Goal: Information Seeking & Learning: Learn about a topic

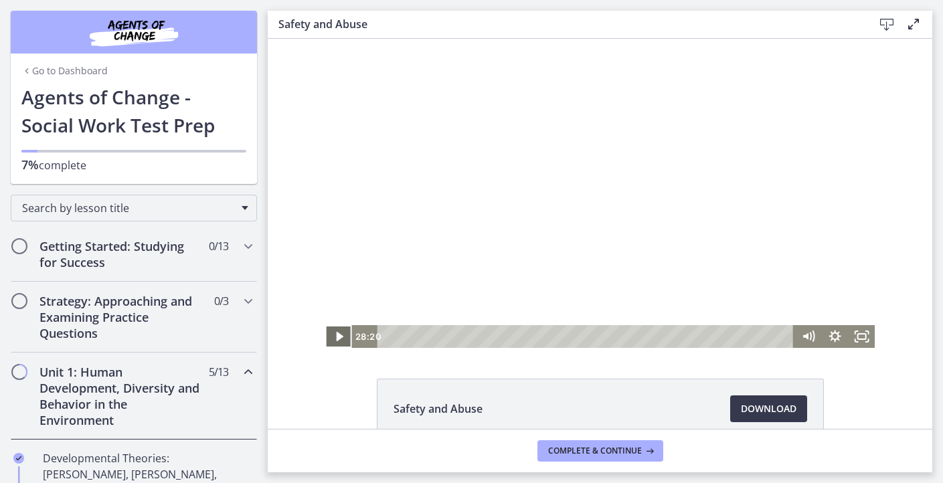
scroll to position [349, 0]
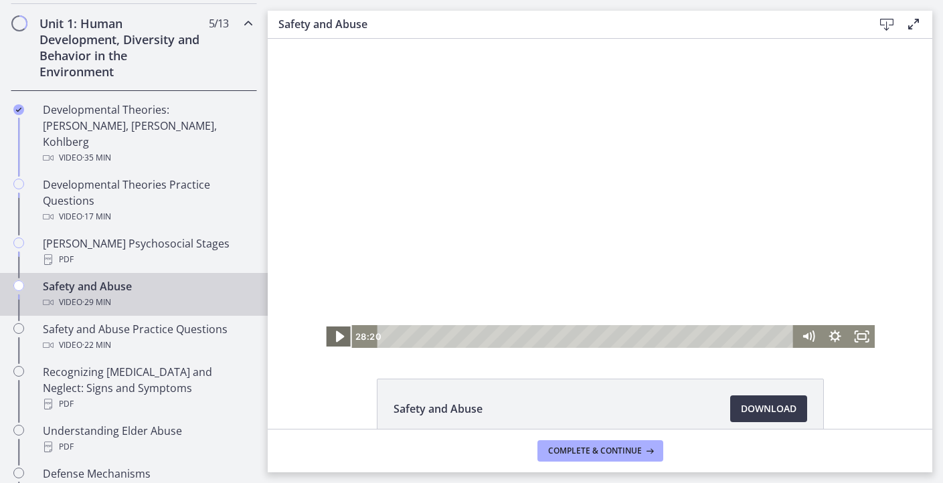
click at [339, 338] on icon "Play Video" at bounding box center [340, 336] width 8 height 11
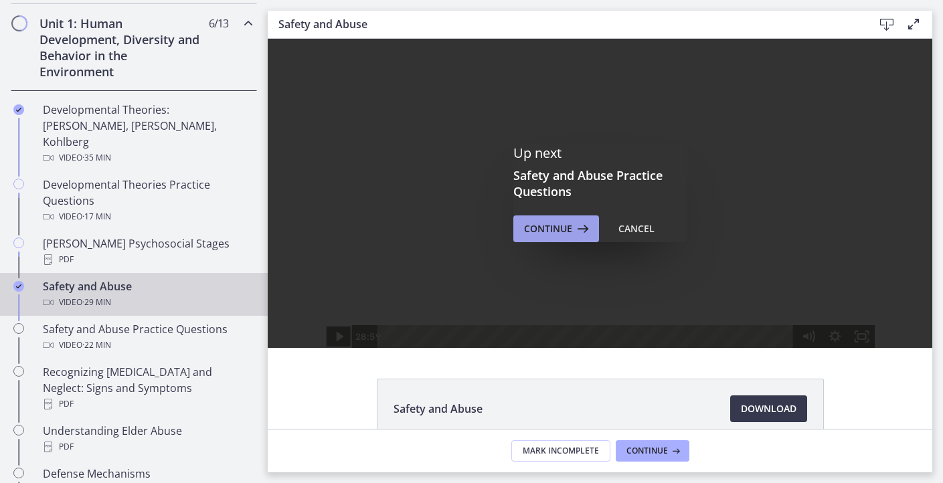
click at [551, 233] on span "Continue" at bounding box center [548, 229] width 48 height 16
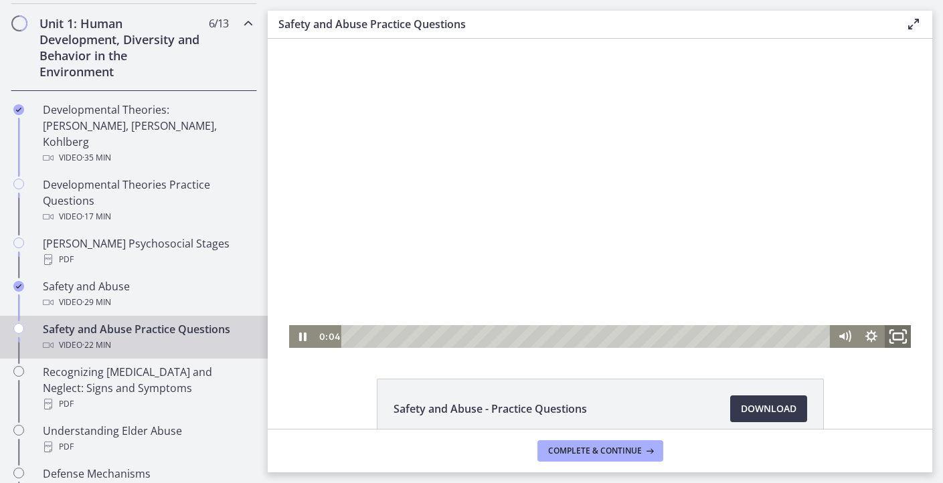
click at [898, 332] on icon "Fullscreen" at bounding box center [897, 336] width 32 height 27
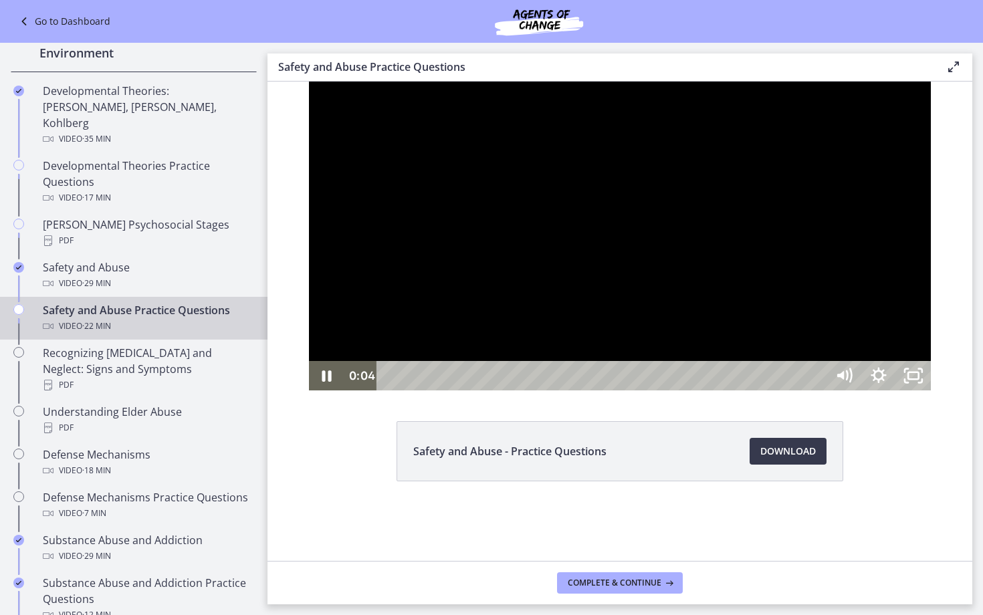
scroll to position [287, 0]
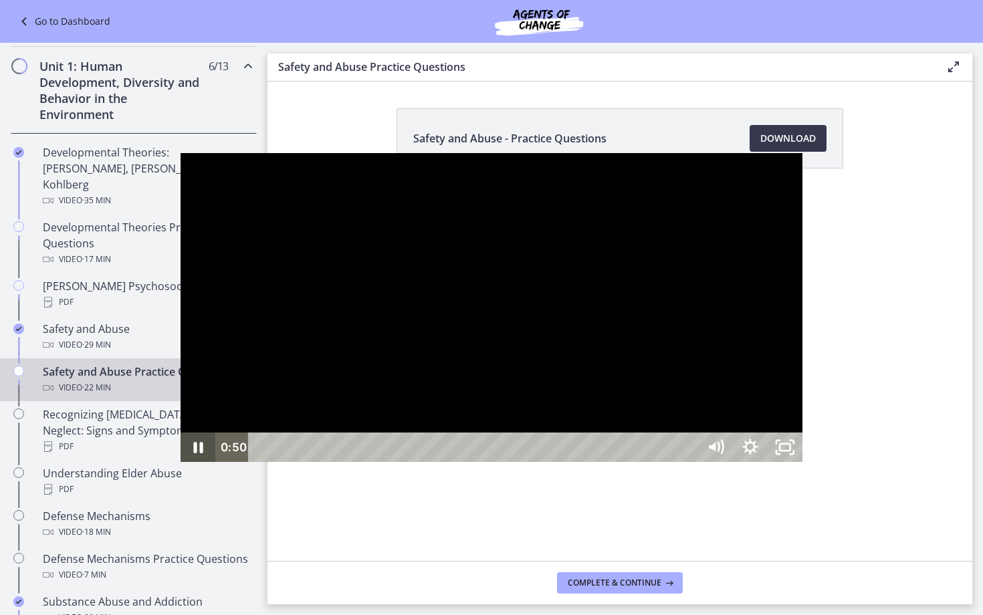
click at [181, 462] on icon "Pause" at bounding box center [198, 447] width 35 height 29
click at [179, 466] on icon "Play Video" at bounding box center [199, 447] width 41 height 35
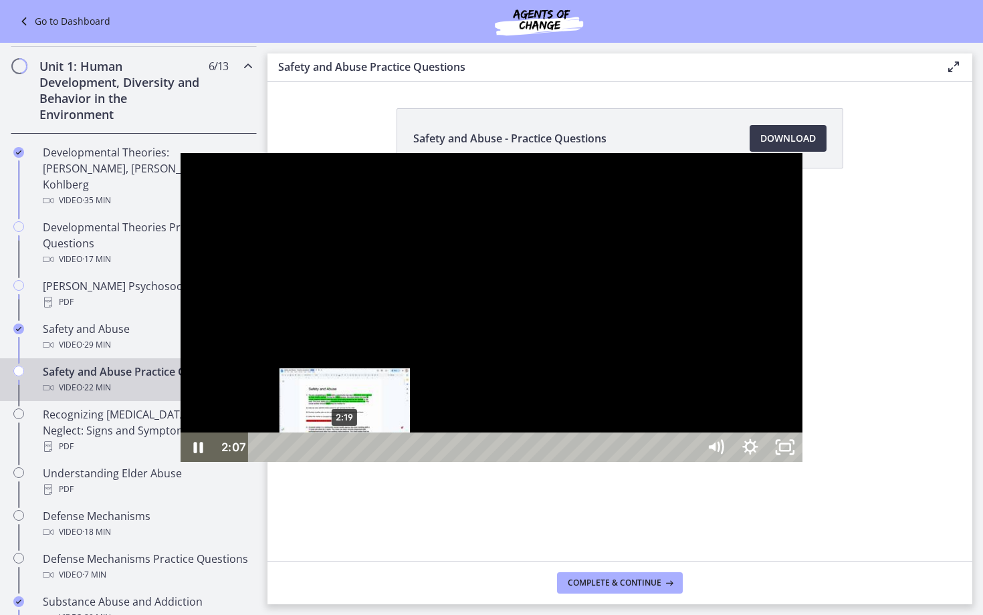
click at [262, 462] on div "2:19" at bounding box center [476, 447] width 428 height 29
click at [262, 462] on div "2:33" at bounding box center [476, 447] width 428 height 29
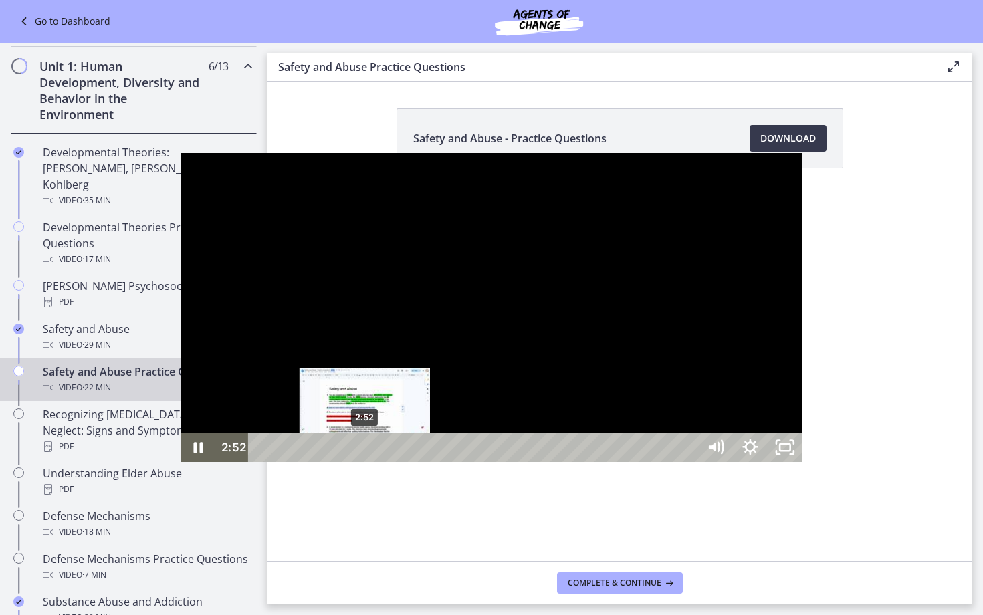
click at [262, 462] on div "2:52" at bounding box center [476, 447] width 428 height 29
click at [262, 462] on div "3:13" at bounding box center [476, 447] width 428 height 29
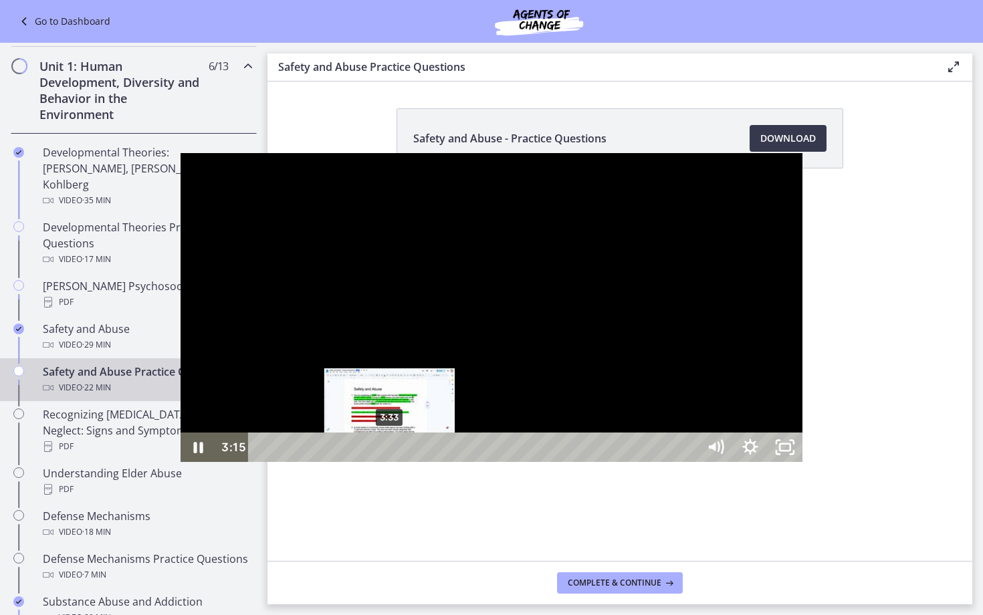
click at [262, 462] on div "3:33" at bounding box center [476, 447] width 428 height 29
click at [262, 462] on div "3:55" at bounding box center [476, 447] width 428 height 29
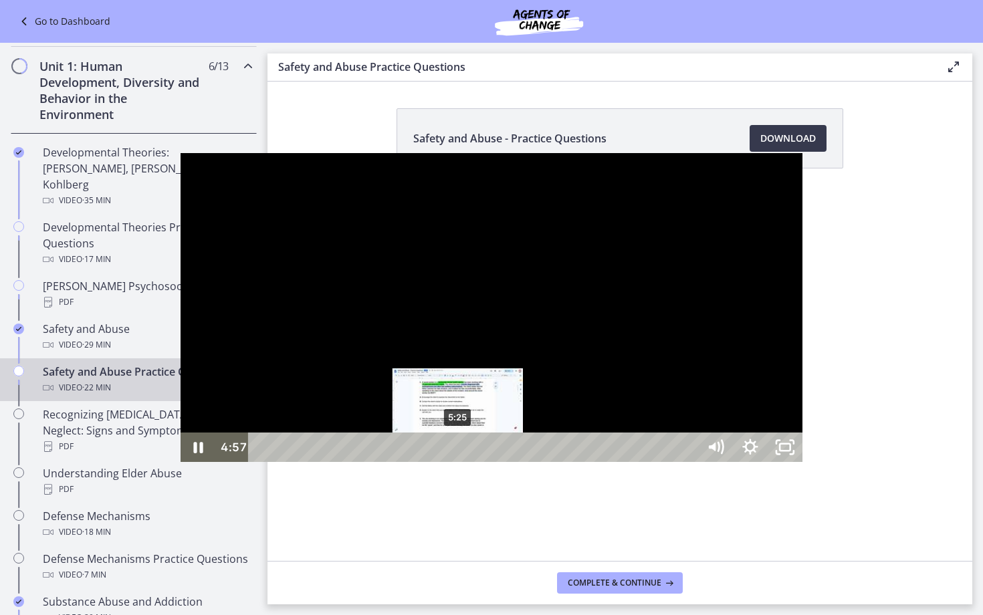
click at [278, 462] on div "5:25" at bounding box center [476, 447] width 428 height 29
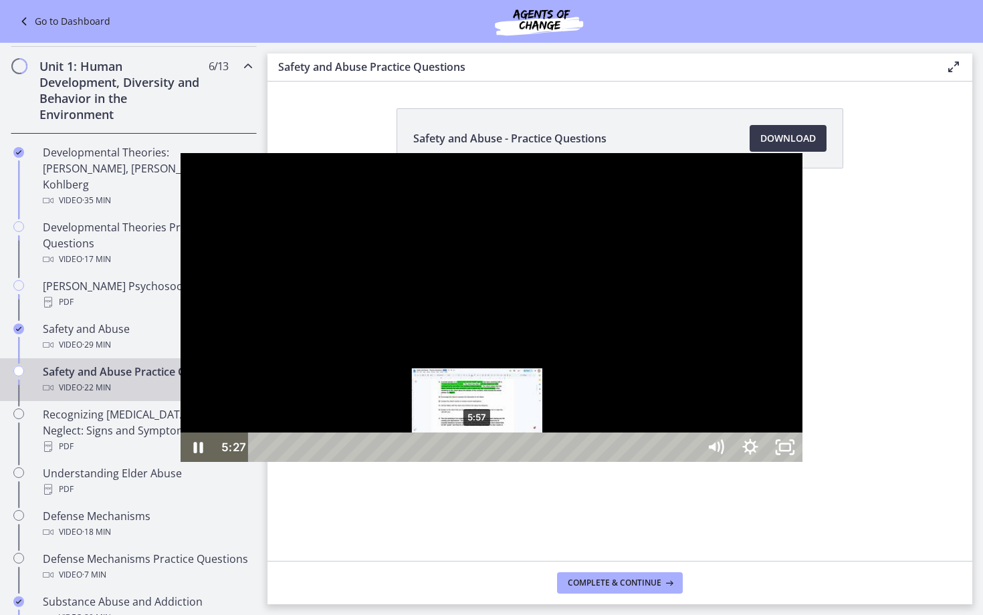
click at [298, 462] on div "5:57" at bounding box center [476, 447] width 428 height 29
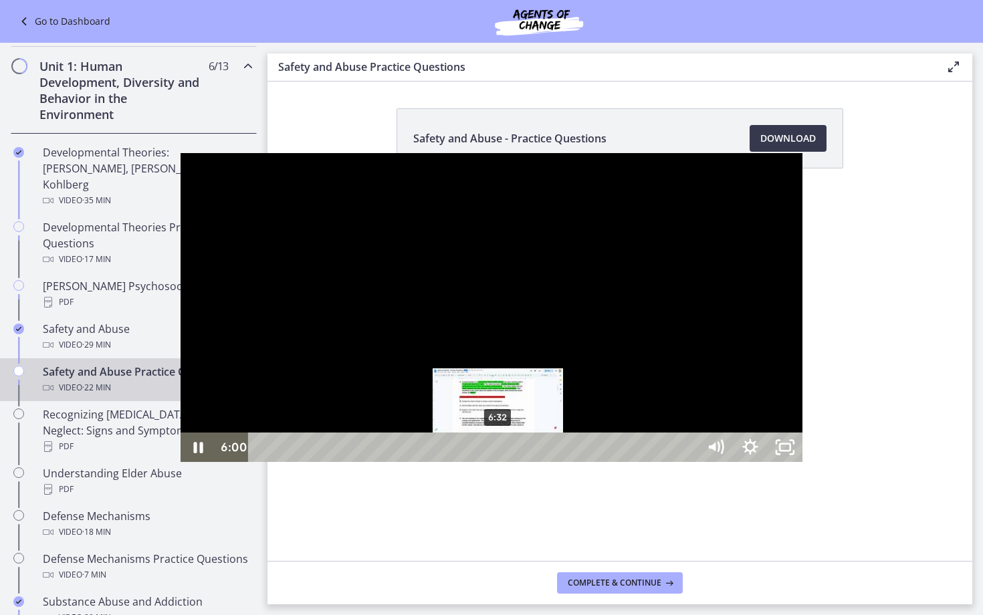
click at [318, 462] on div "6:32" at bounding box center [476, 447] width 428 height 29
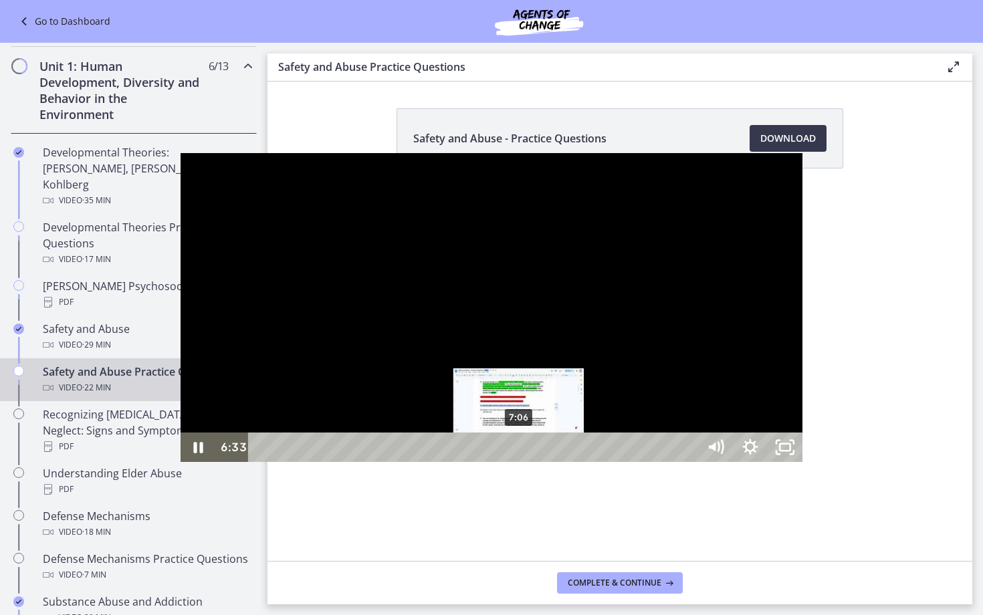
click at [339, 462] on div "7:06" at bounding box center [476, 447] width 428 height 29
click at [355, 462] on div "7:31" at bounding box center [476, 447] width 428 height 29
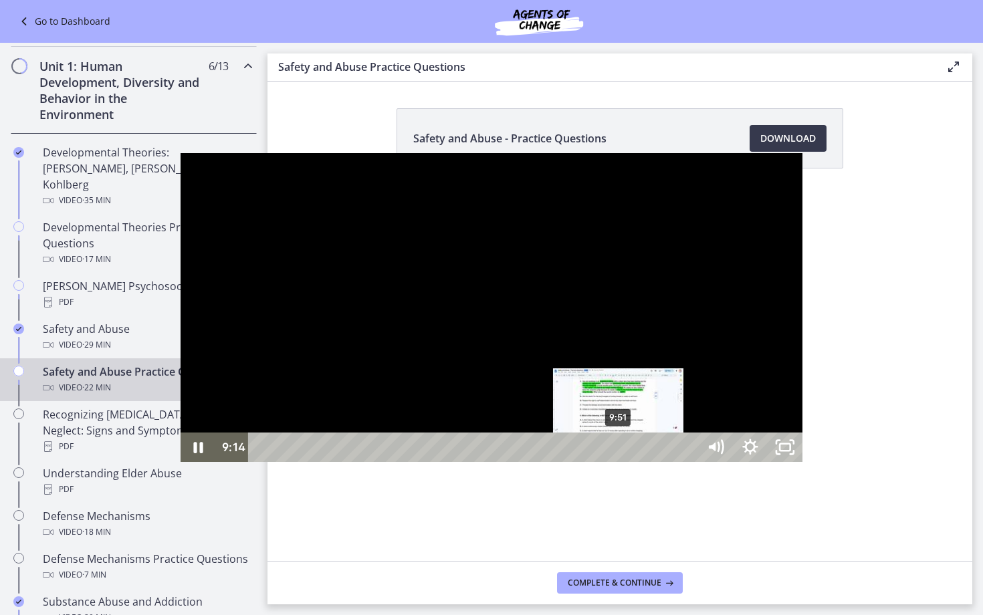
click at [439, 462] on div "9:51" at bounding box center [476, 447] width 428 height 29
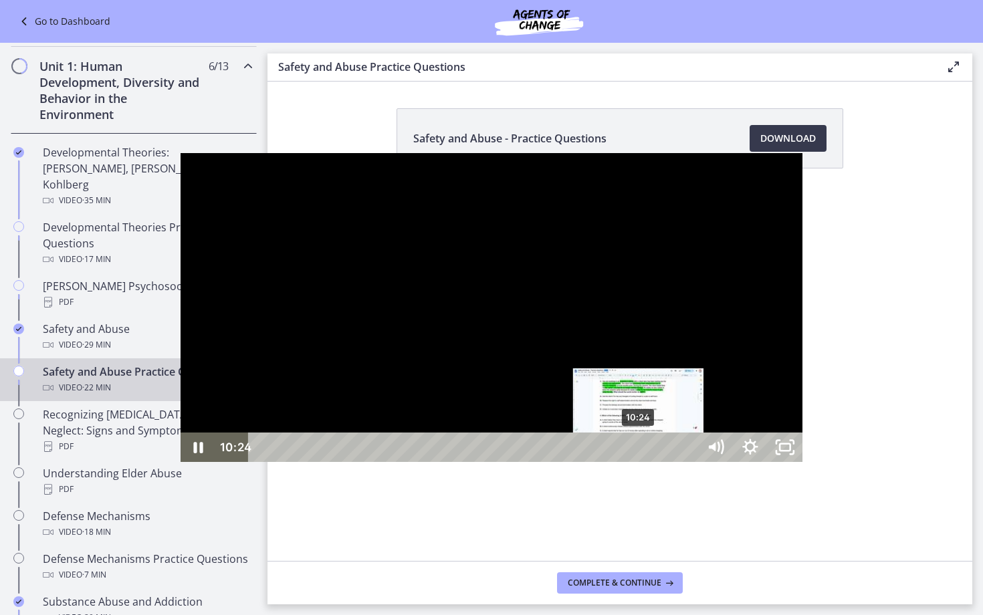
click at [459, 462] on div "10:24" at bounding box center [476, 447] width 428 height 29
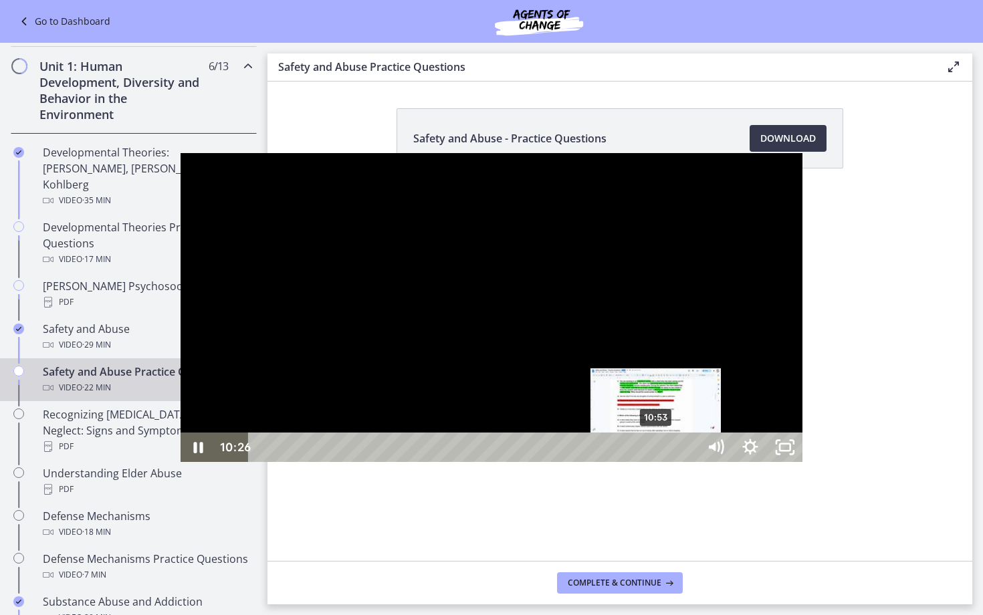
click at [476, 462] on div "10:53" at bounding box center [476, 447] width 428 height 29
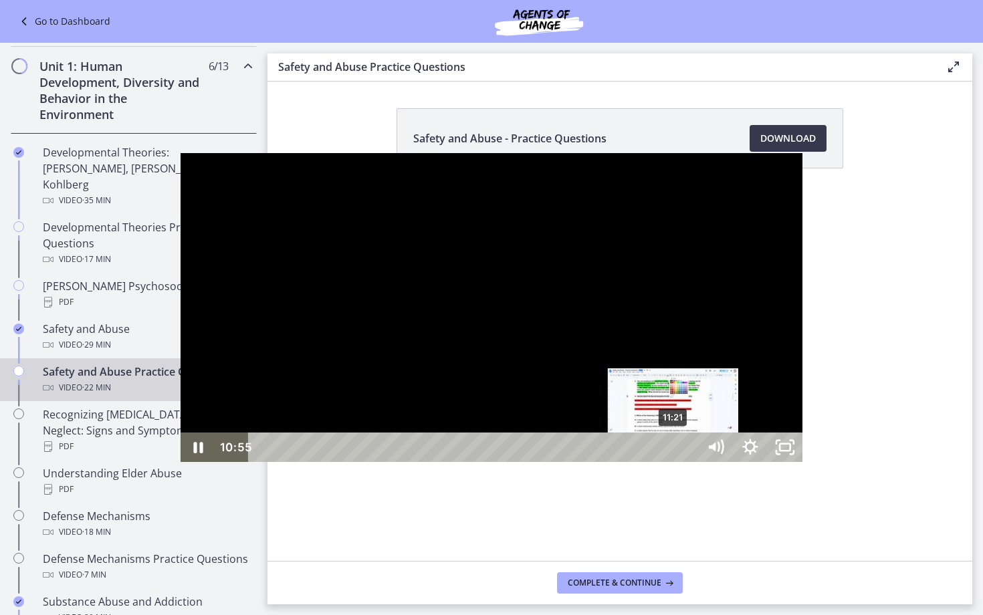
click at [494, 462] on div "11:21" at bounding box center [476, 447] width 428 height 29
click at [504, 462] on div "11:38" at bounding box center [476, 447] width 428 height 29
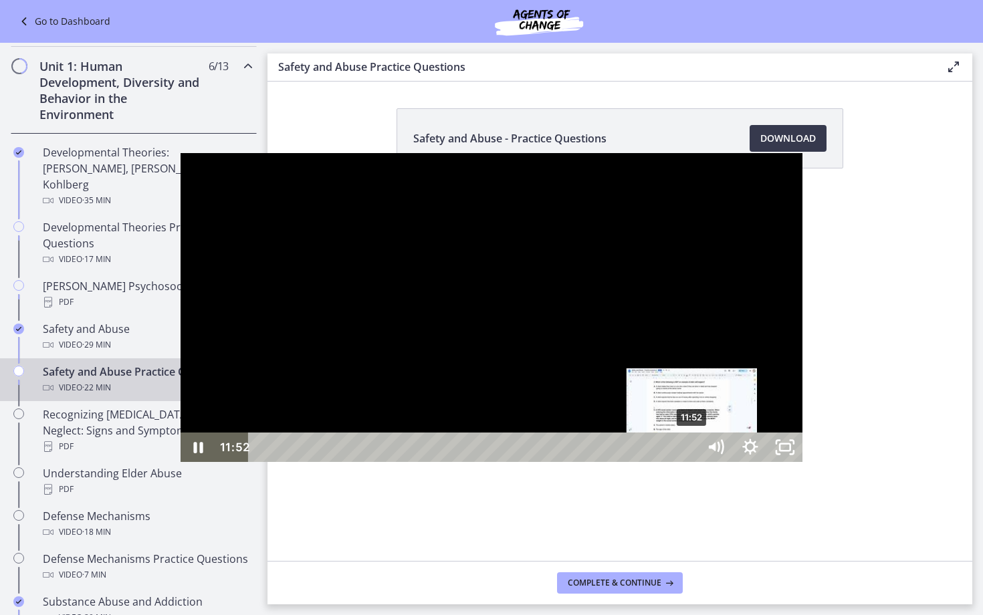
click at [512, 462] on div "11:52" at bounding box center [476, 447] width 428 height 29
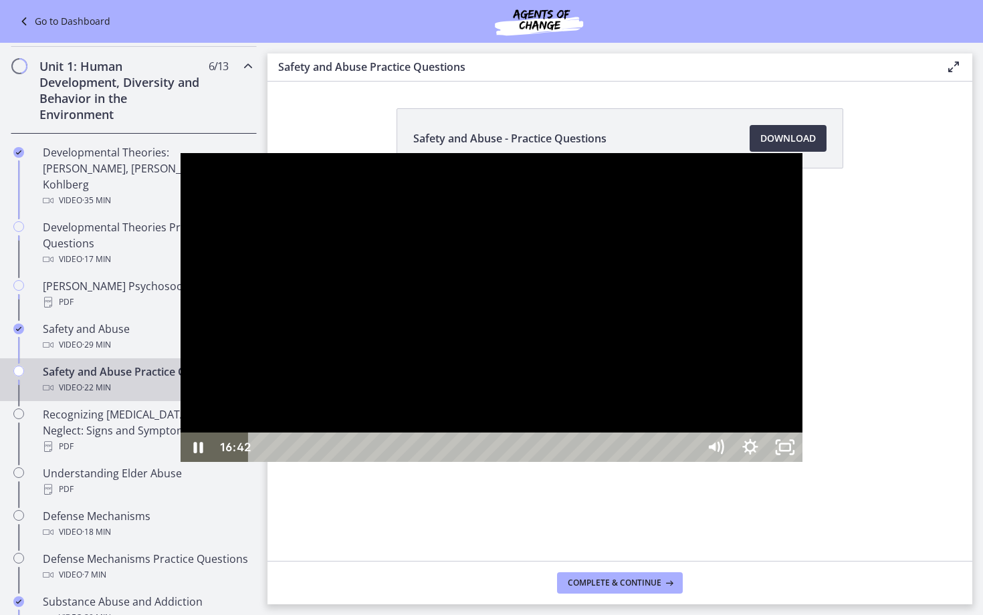
click at [690, 462] on div "17:09" at bounding box center [476, 447] width 428 height 29
click at [690, 462] on div "17:36" at bounding box center [476, 447] width 428 height 29
click at [690, 462] on div "20:14" at bounding box center [476, 447] width 428 height 29
click at [690, 462] on div "20:41" at bounding box center [476, 447] width 428 height 29
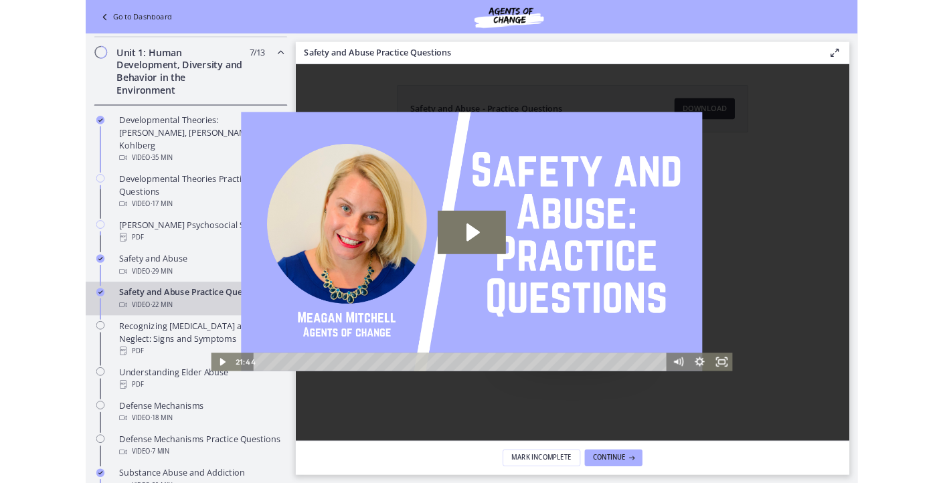
scroll to position [349, 0]
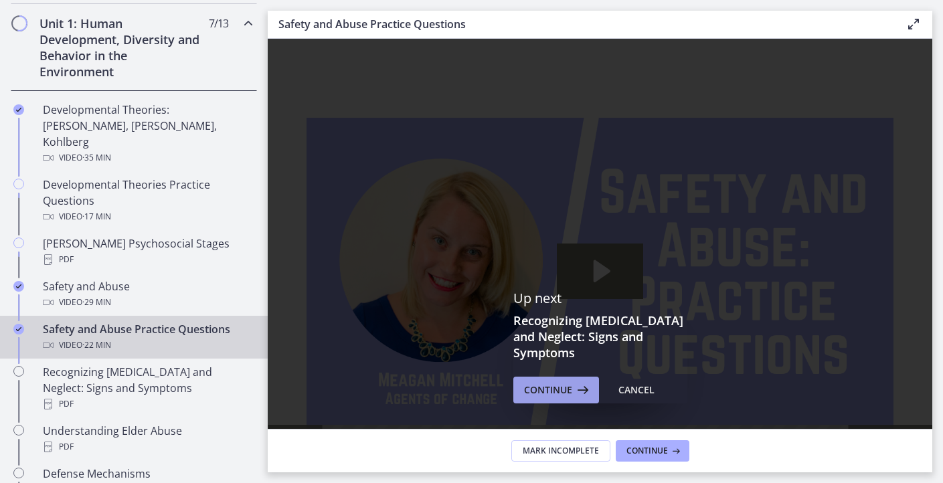
click at [561, 382] on span "Continue" at bounding box center [548, 390] width 48 height 16
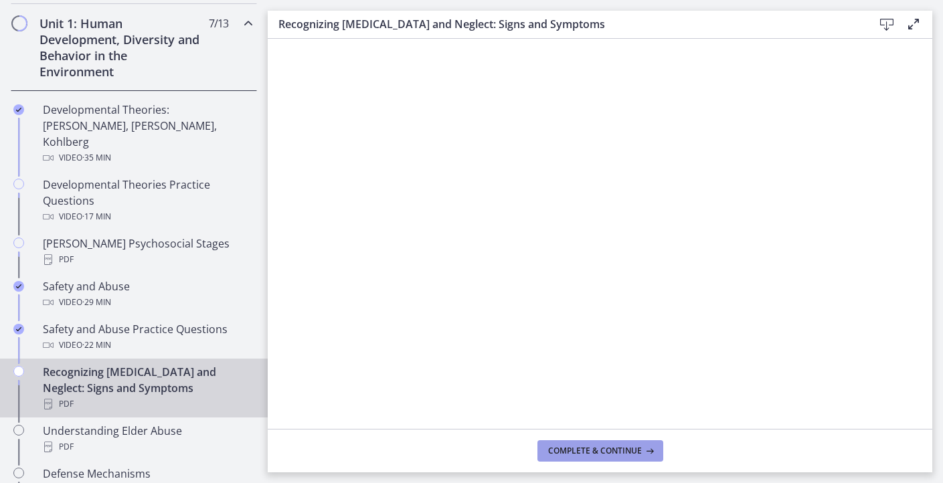
click at [586, 450] on span "Complete & continue" at bounding box center [595, 451] width 94 height 11
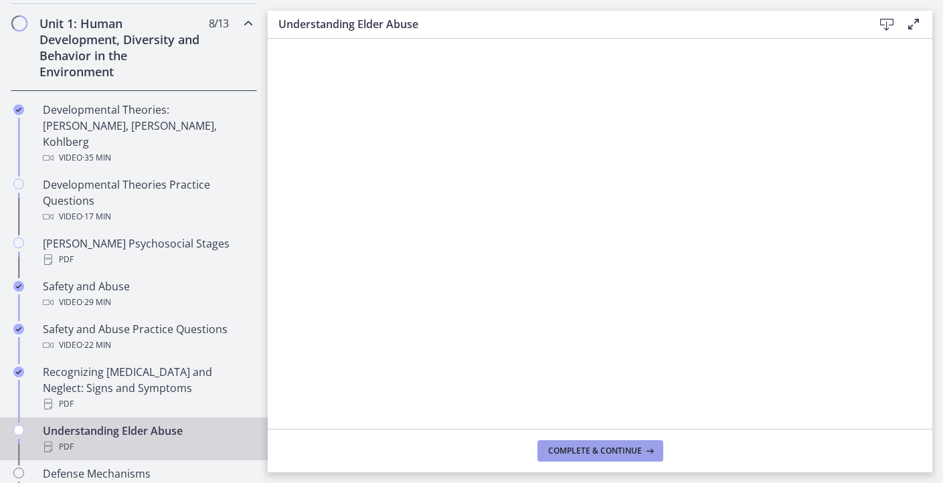
click at [603, 458] on button "Complete & continue" at bounding box center [600, 450] width 126 height 21
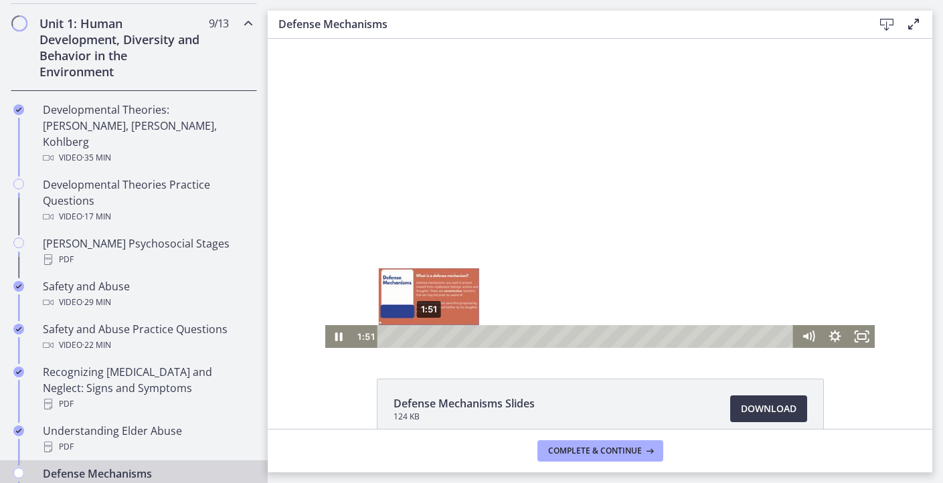
click at [429, 336] on div "1:51" at bounding box center [587, 336] width 400 height 23
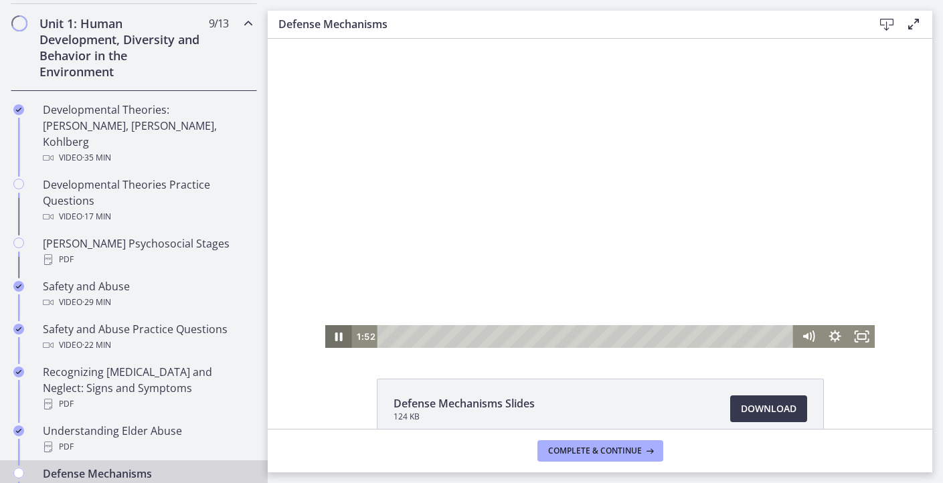
click at [340, 331] on icon "Pause" at bounding box center [338, 336] width 27 height 23
click at [340, 331] on icon "Play Video" at bounding box center [339, 336] width 27 height 23
click at [329, 337] on icon "Pause" at bounding box center [338, 336] width 32 height 27
click at [329, 337] on icon "Play Video" at bounding box center [340, 336] width 32 height 27
click at [339, 332] on icon "Pause" at bounding box center [338, 336] width 32 height 27
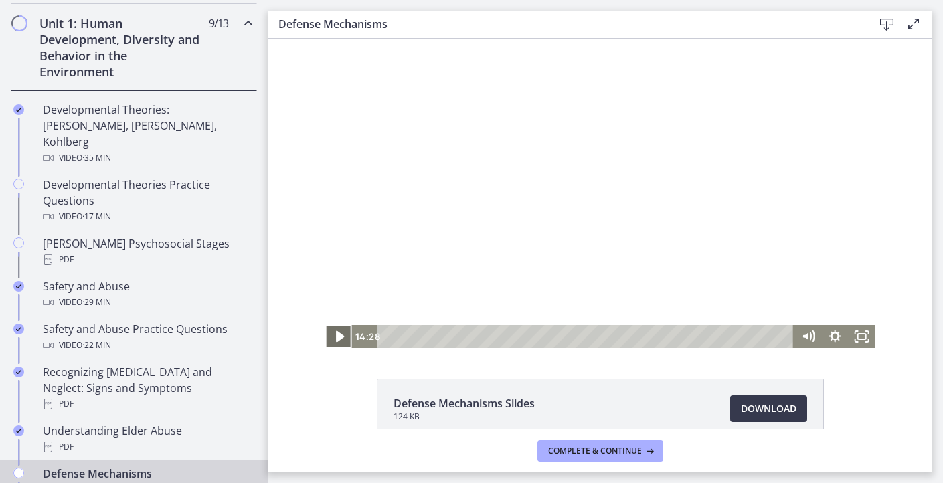
click at [335, 334] on icon "Play Video" at bounding box center [340, 336] width 32 height 27
click at [593, 453] on span "Complete & continue" at bounding box center [595, 451] width 94 height 11
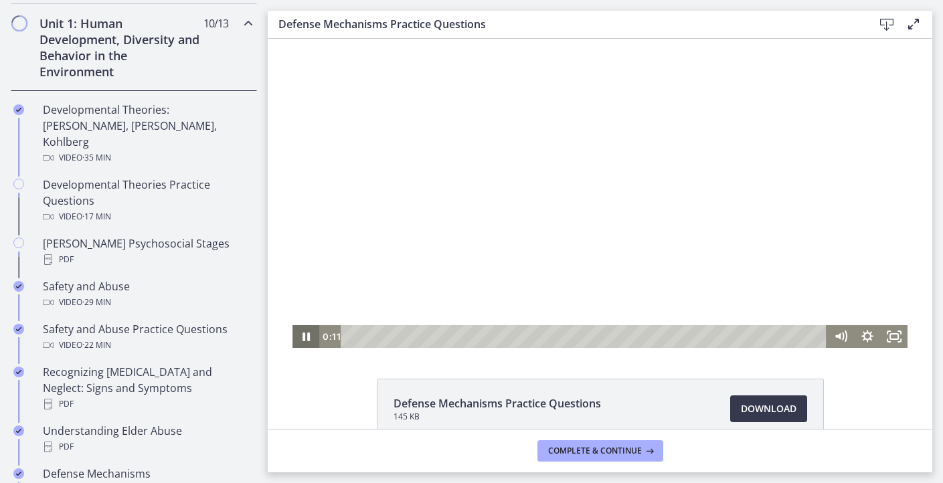
click at [306, 339] on icon "Pause" at bounding box center [305, 336] width 27 height 23
click at [306, 339] on icon "Play Video" at bounding box center [307, 336] width 8 height 11
click at [892, 337] on icon "Fullscreen" at bounding box center [894, 336] width 32 height 27
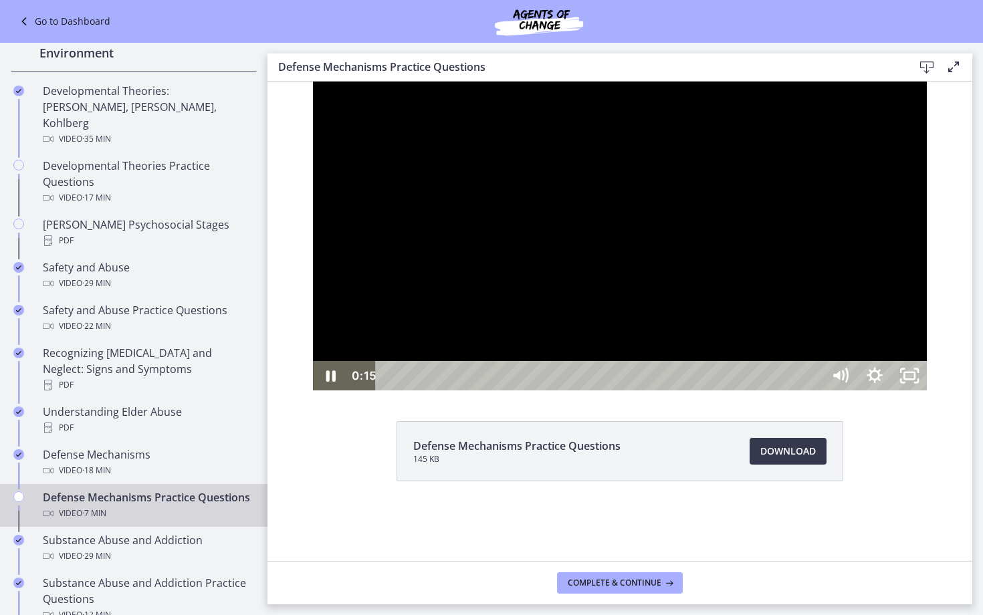
scroll to position [287, 0]
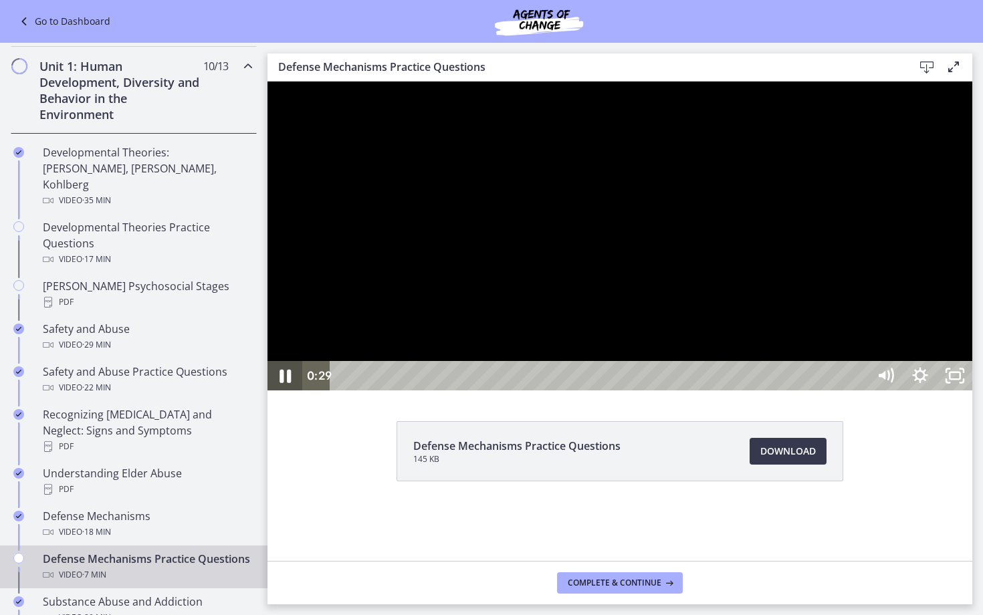
click at [290, 383] on icon "Pause" at bounding box center [285, 376] width 11 height 13
